Goal: Navigation & Orientation: Find specific page/section

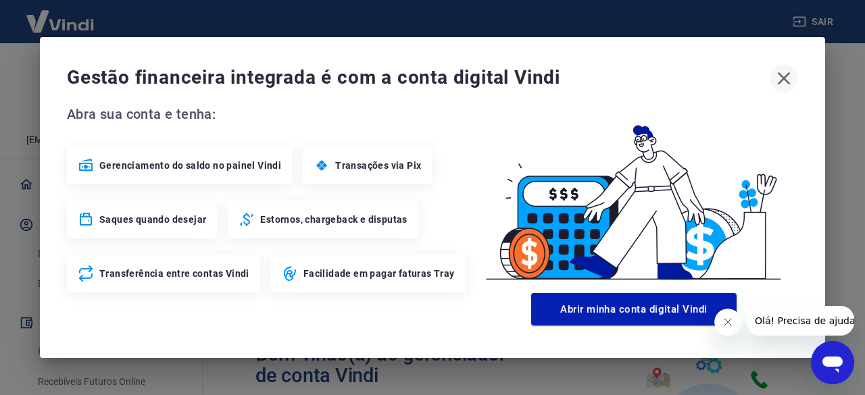
click at [786, 84] on icon "button" at bounding box center [784, 79] width 22 height 22
